Goal: Check status: Check status

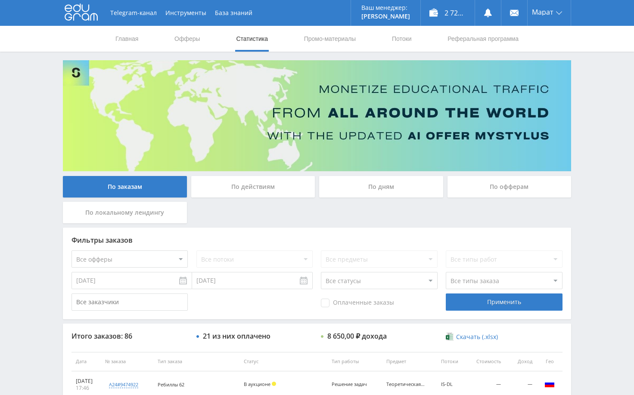
drag, startPoint x: 587, startPoint y: 203, endPoint x: 590, endPoint y: 207, distance: 4.9
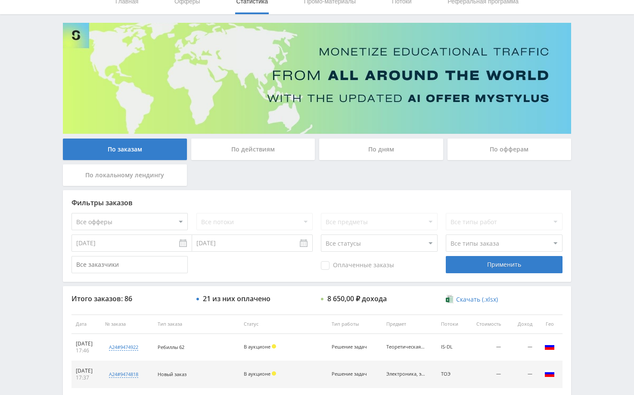
scroll to position [129, 0]
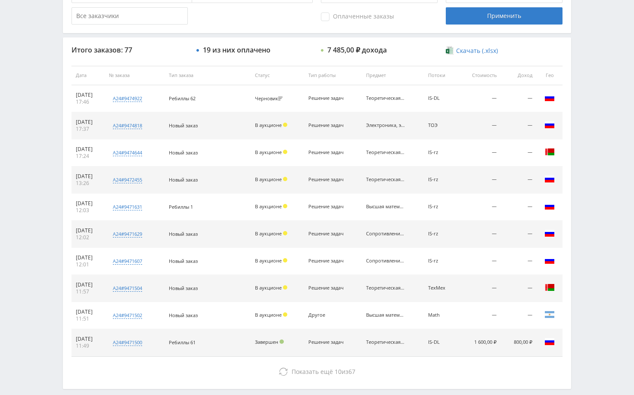
scroll to position [284, 0]
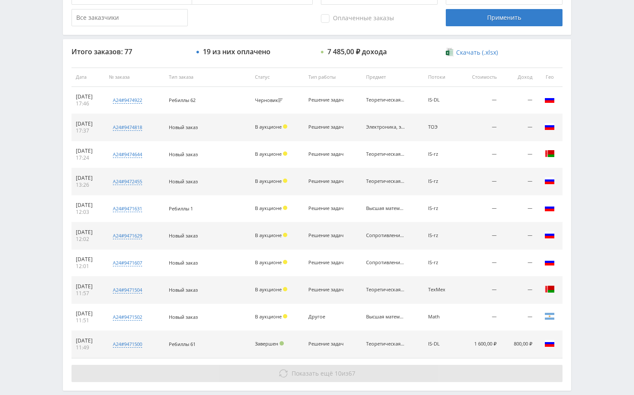
click at [491, 368] on button "Показать ещё 10 из 67" at bounding box center [316, 373] width 491 height 17
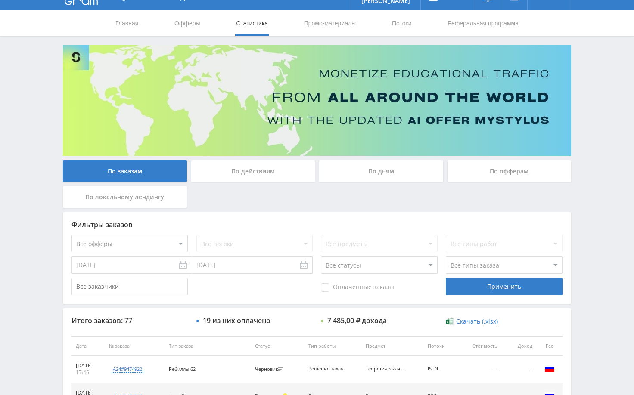
scroll to position [0, 0]
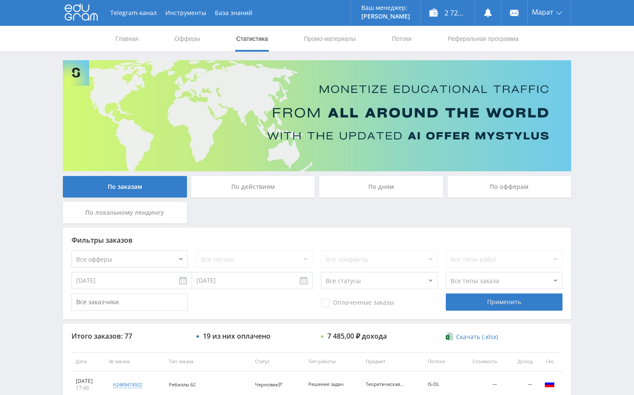
click at [374, 181] on div "По дням" at bounding box center [381, 187] width 124 height 22
click at [0, 0] on input "По дням" at bounding box center [0, 0] width 0 height 0
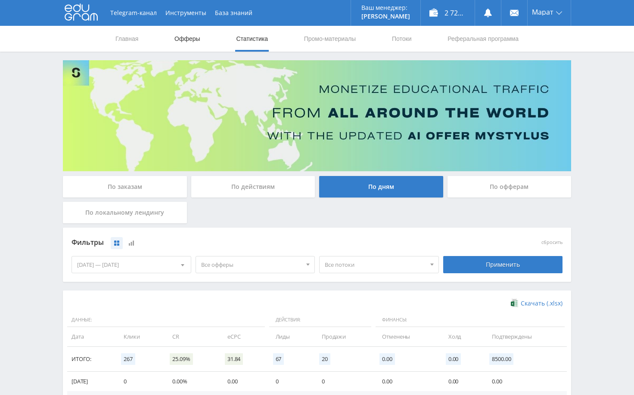
click at [183, 39] on link "Офферы" at bounding box center [187, 39] width 28 height 26
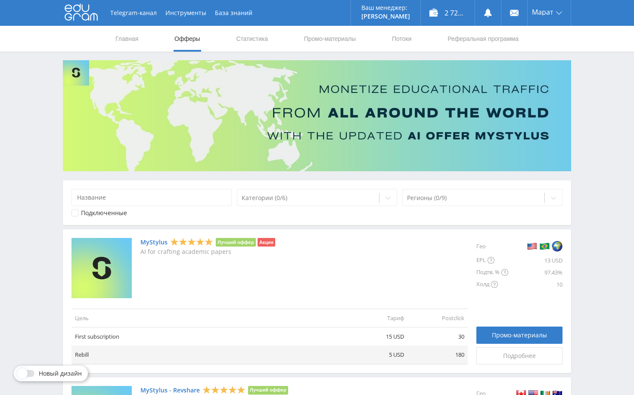
click at [250, 39] on link "Статистика" at bounding box center [252, 39] width 34 height 26
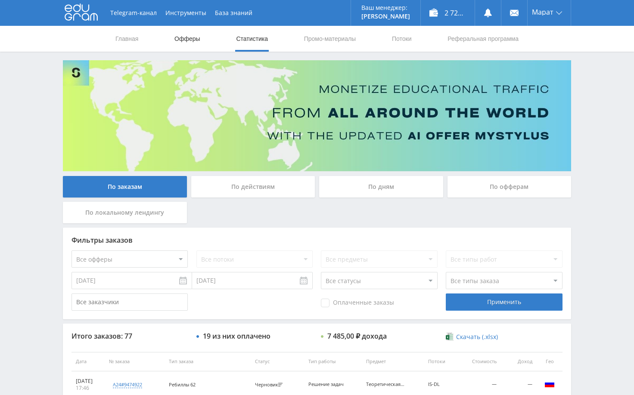
click at [186, 36] on link "Офферы" at bounding box center [187, 39] width 28 height 26
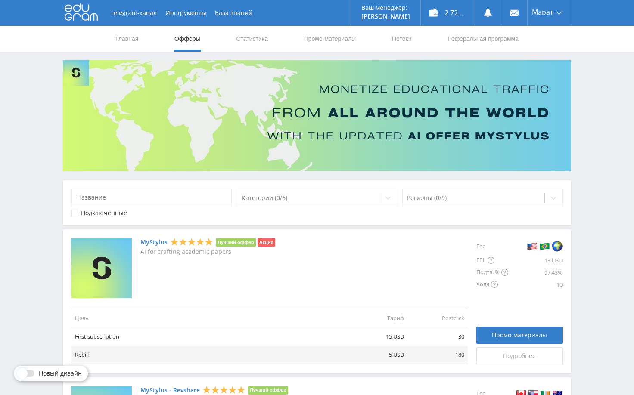
click at [272, 40] on nav "Главная Офферы Статистика Промо-материалы Потоки Реферальная программа" at bounding box center [316, 39] width 405 height 26
click at [256, 40] on link "Статистика" at bounding box center [252, 39] width 34 height 26
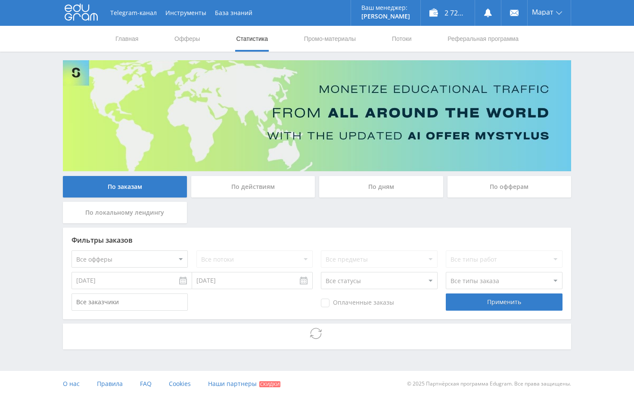
click at [602, 212] on div "Telegram-канал Инструменты База знаний Ваш менеджер: [PERSON_NAME] Alex Online …" at bounding box center [317, 198] width 634 height 397
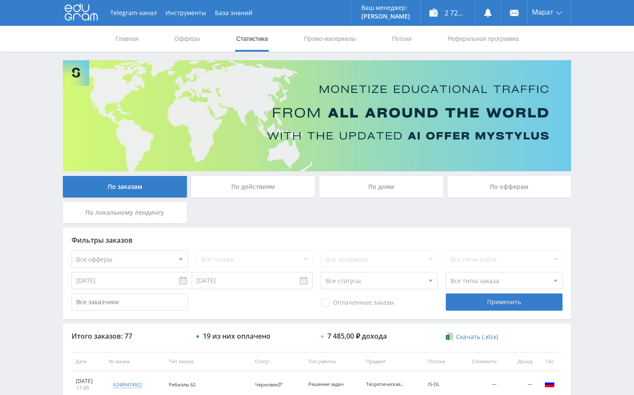
click at [606, 250] on div "Telegram-канал Инструменты База знаний Ваш менеджер: [PERSON_NAME] Alex Online …" at bounding box center [317, 361] width 634 height 723
click at [606, 174] on div "Telegram-канал Инструменты База знаний Ваш менеджер: [PERSON_NAME] Alex Online …" at bounding box center [317, 361] width 634 height 723
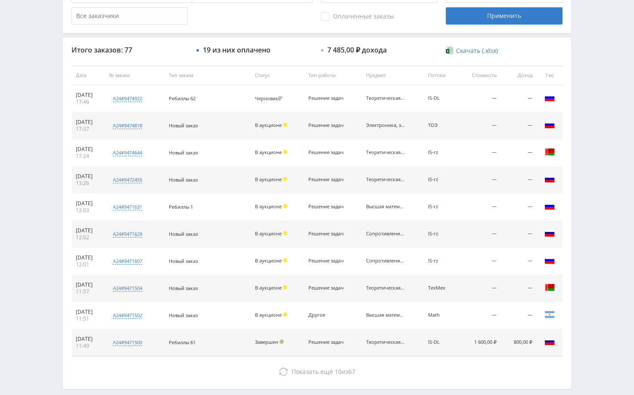
scroll to position [301, 0]
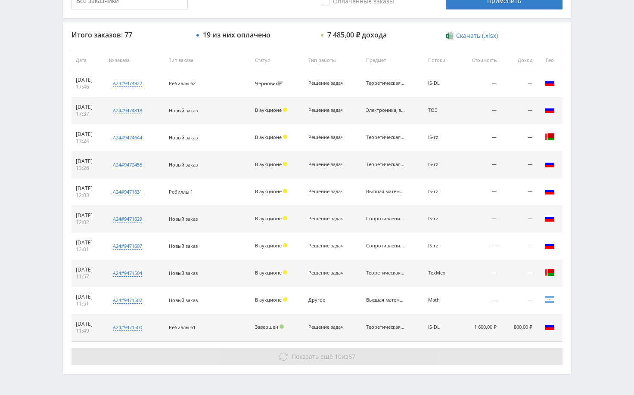
click at [367, 352] on button "Показать ещё 10 из 67" at bounding box center [316, 356] width 491 height 17
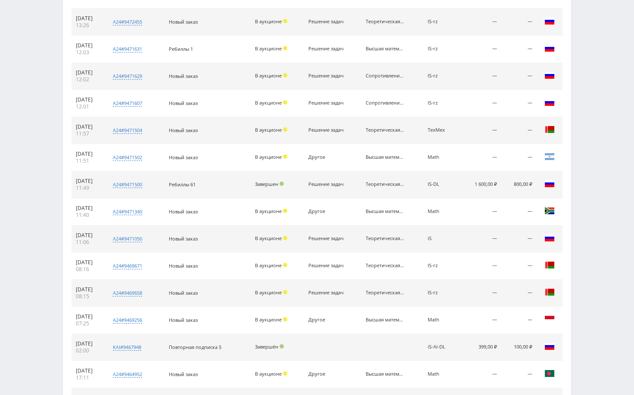
scroll to position [516, 0]
